Goal: Book appointment/travel/reservation

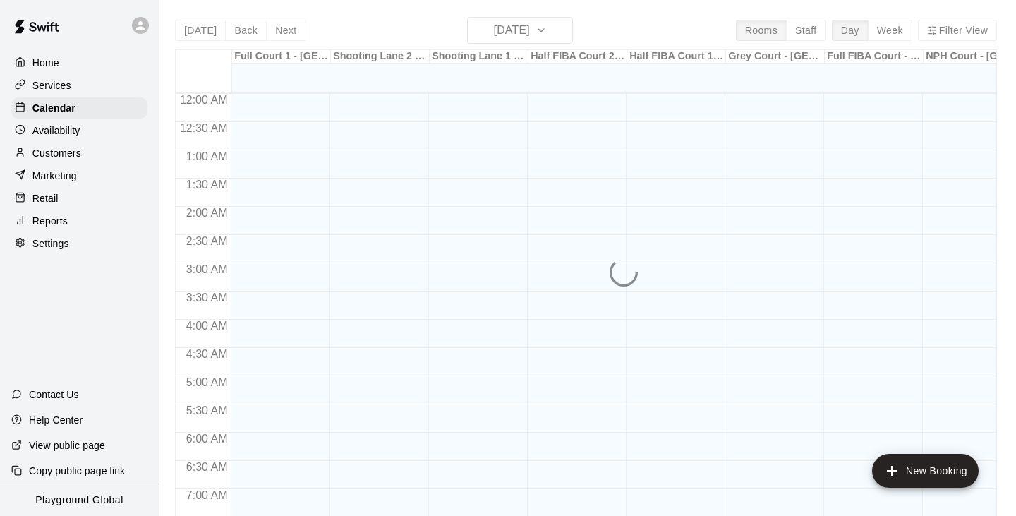
scroll to position [875, 0]
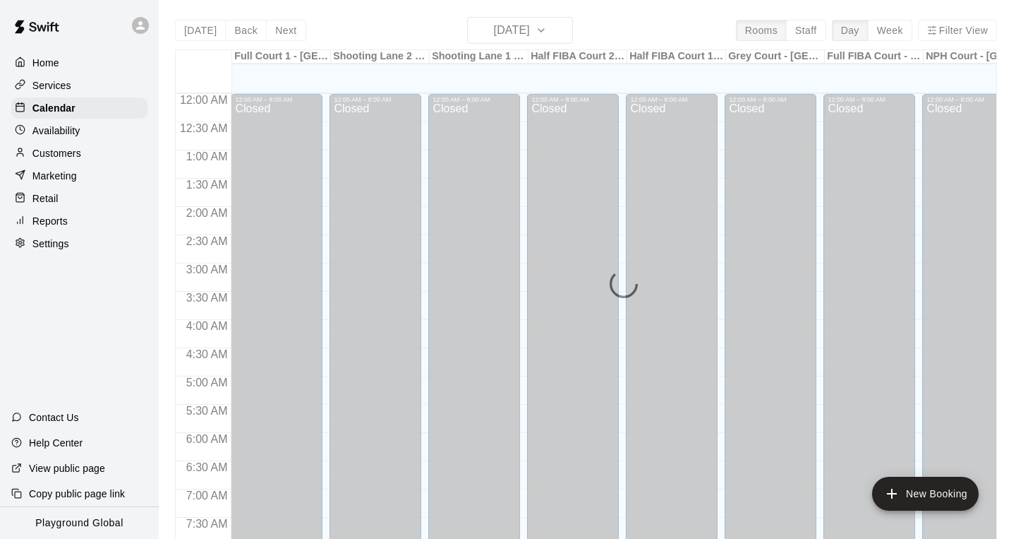
scroll to position [853, 0]
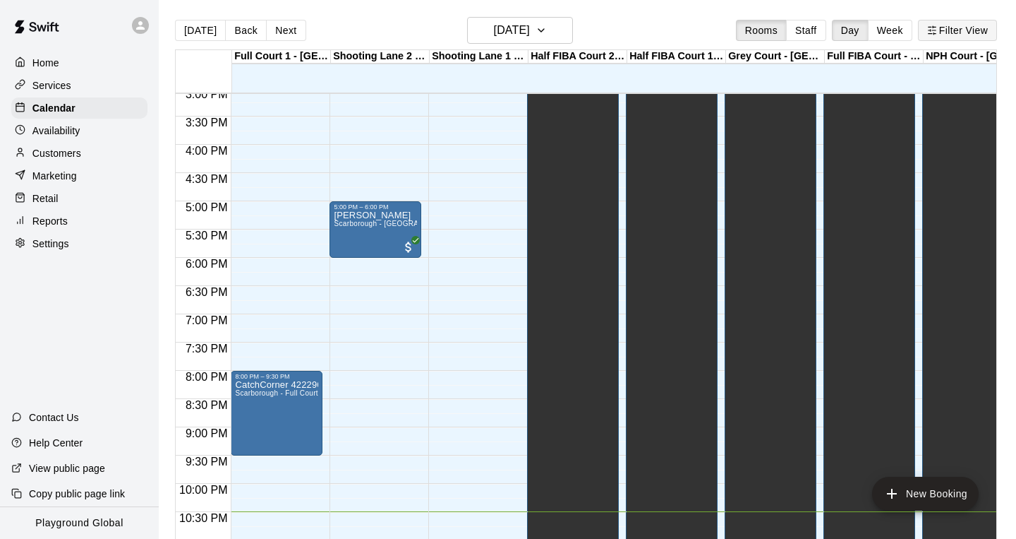
click at [970, 29] on button "Filter View" at bounding box center [957, 30] width 79 height 21
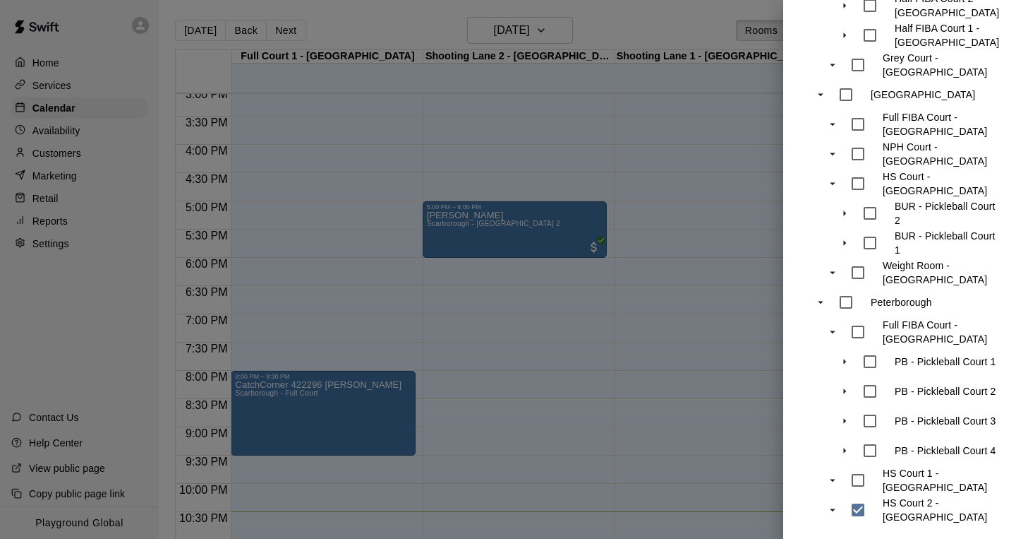
scroll to position [491, 0]
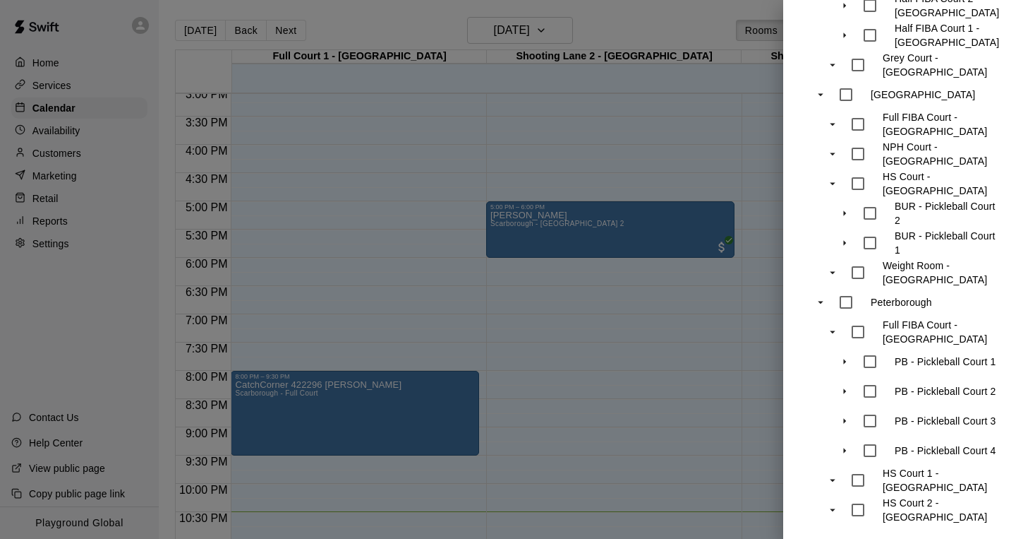
click at [550, 37] on div at bounding box center [508, 269] width 1016 height 539
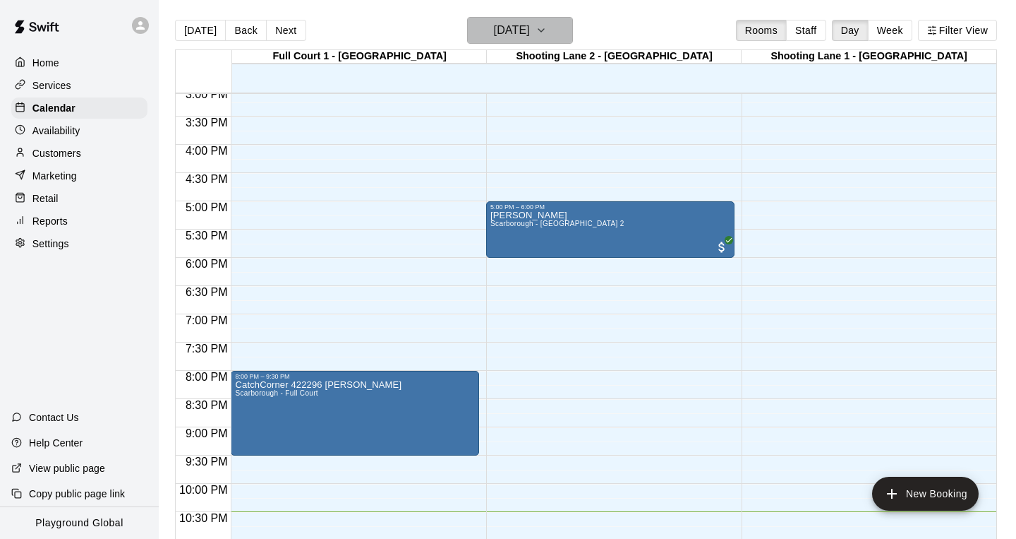
click at [550, 33] on button "[DATE]" at bounding box center [520, 30] width 106 height 27
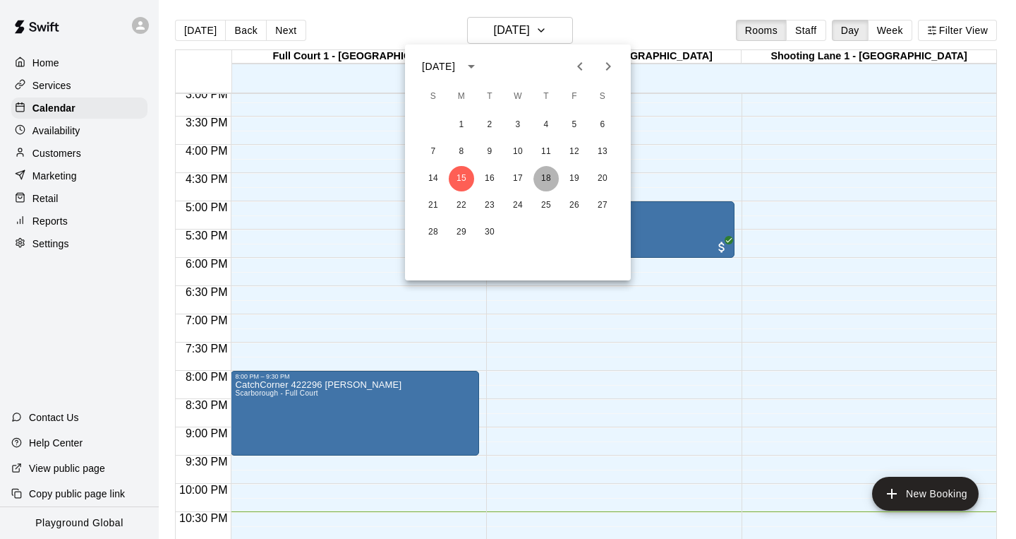
click at [548, 181] on button "18" at bounding box center [546, 178] width 25 height 25
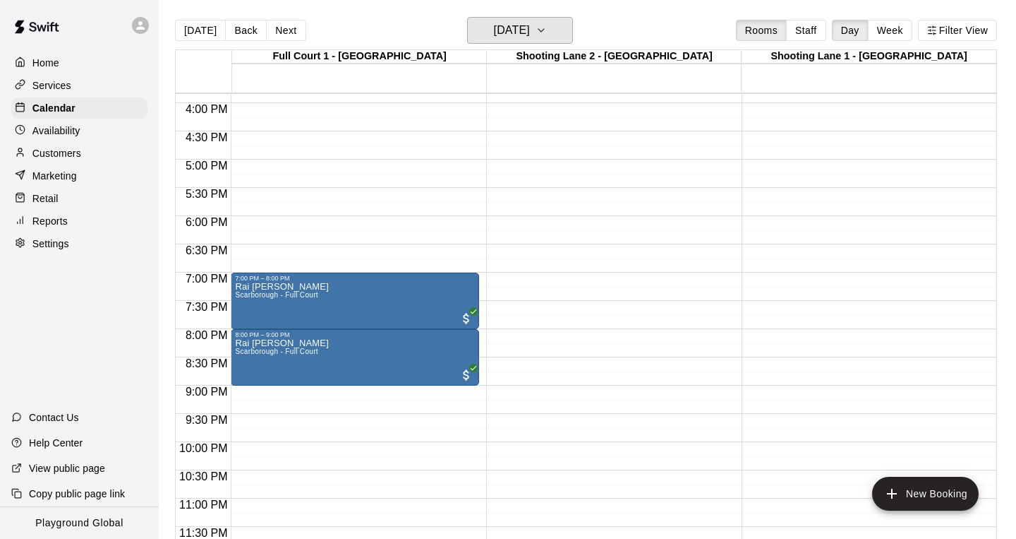
scroll to position [895, 0]
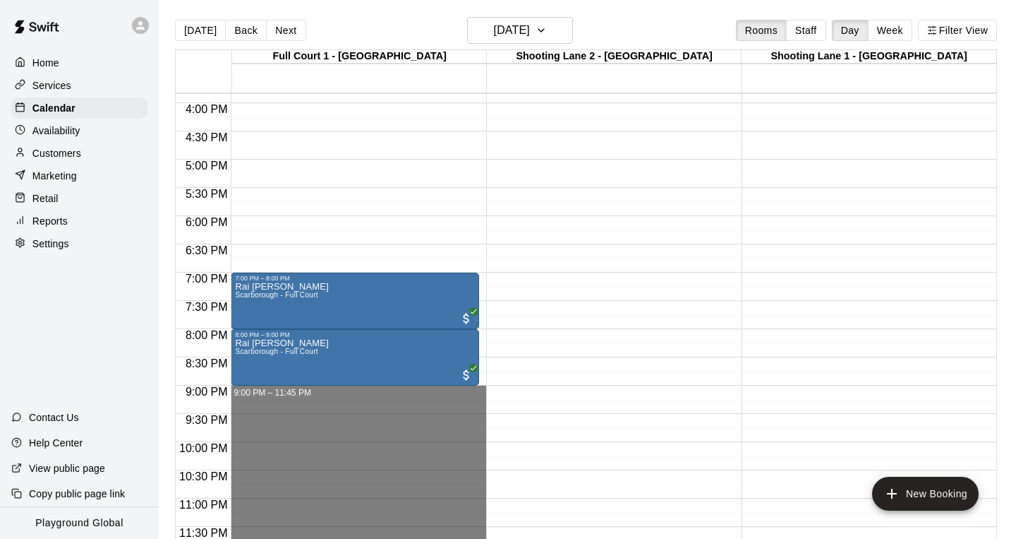
drag, startPoint x: 309, startPoint y: 391, endPoint x: 308, endPoint y: 534, distance: 142.6
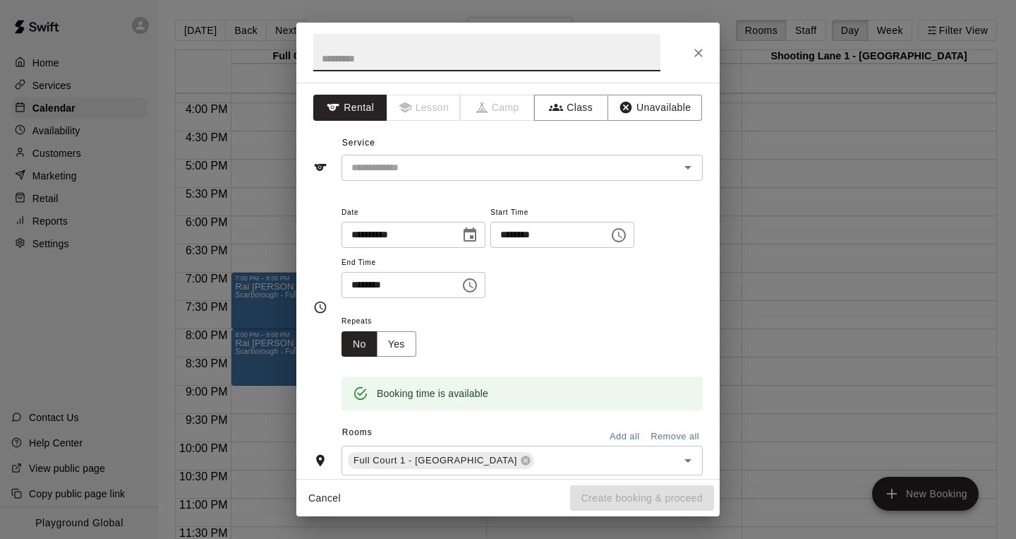
click at [477, 284] on icon "Choose time, selected time is 11:45 PM" at bounding box center [470, 285] width 14 height 14
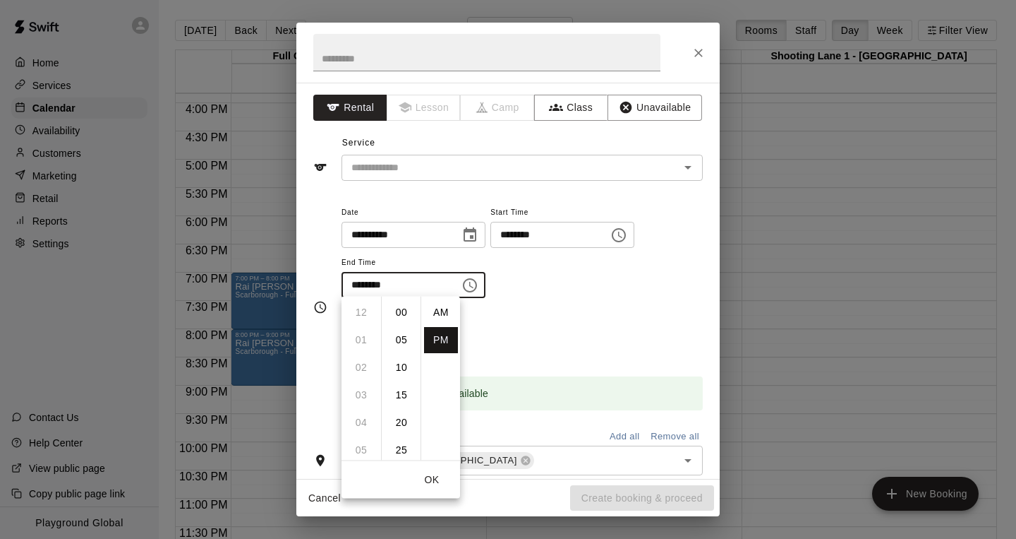
scroll to position [25, 0]
click at [698, 56] on icon "Close" at bounding box center [699, 53] width 14 height 14
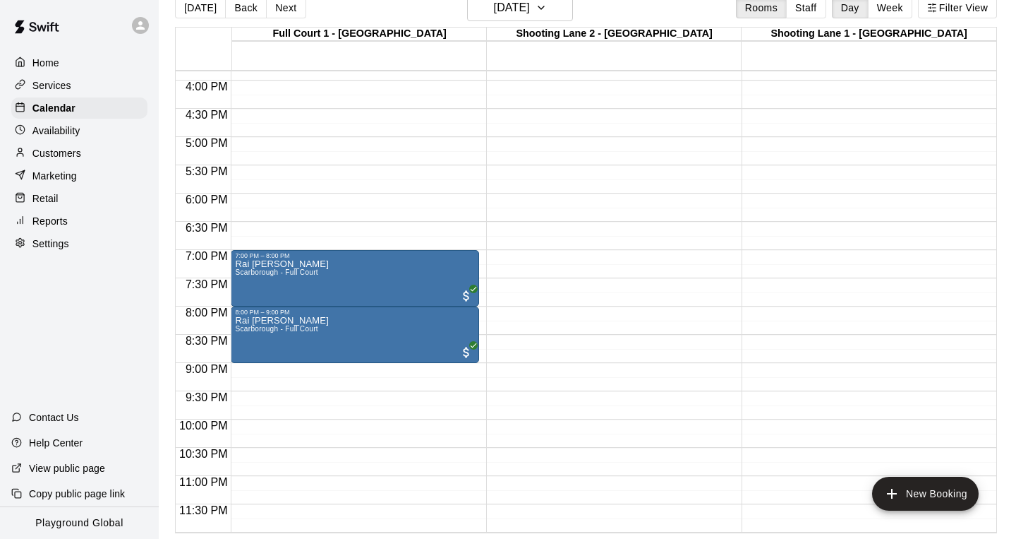
scroll to position [23, 0]
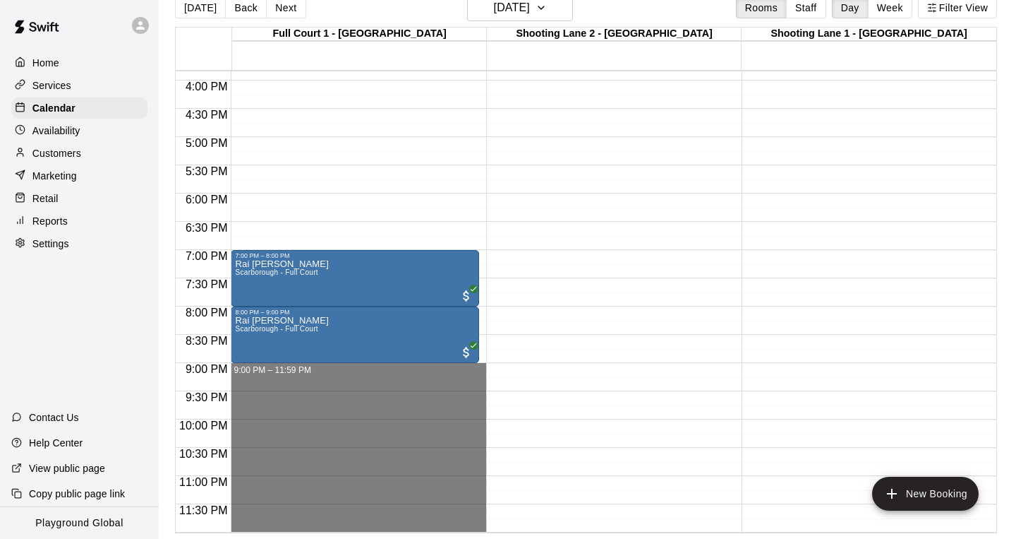
drag, startPoint x: 303, startPoint y: 371, endPoint x: 303, endPoint y: 524, distance: 153.2
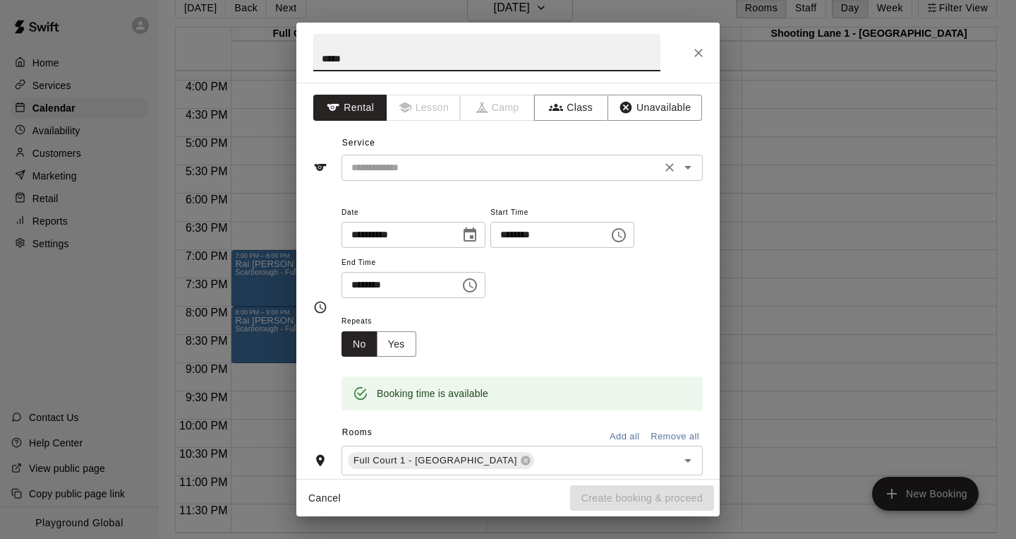
click at [692, 164] on icon "Open" at bounding box center [688, 167] width 17 height 17
type input "*****"
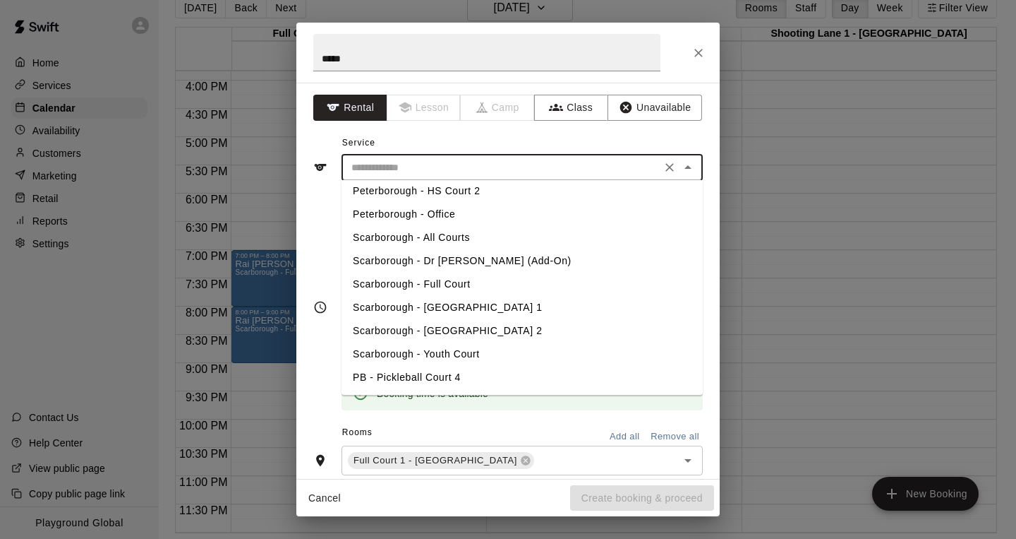
scroll to position [471, 0]
click at [451, 282] on li "Scarborough - Full Court" at bounding box center [522, 284] width 361 height 23
type input "**********"
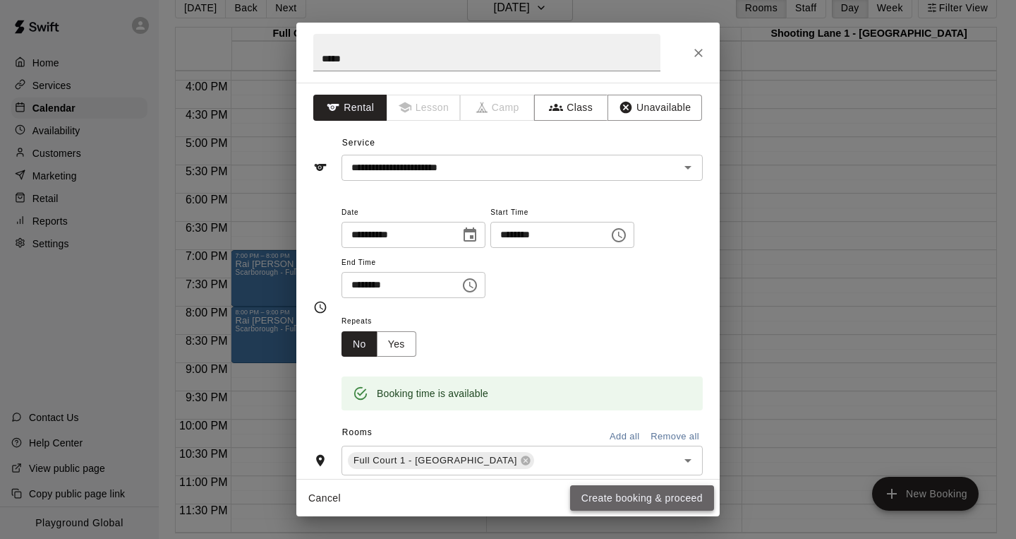
click at [606, 494] on button "Create booking & proceed" at bounding box center [642, 498] width 144 height 26
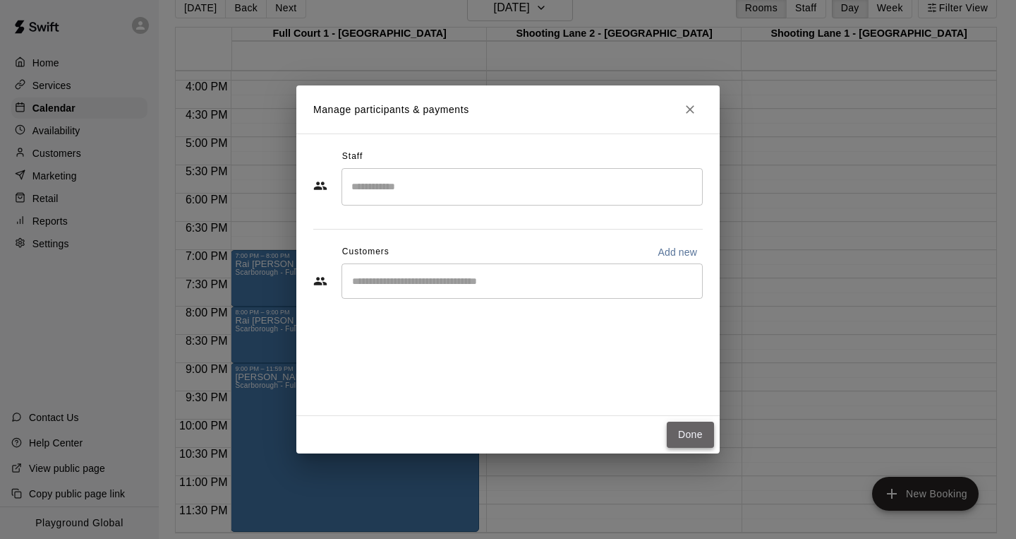
click at [683, 438] on button "Done" at bounding box center [690, 434] width 47 height 26
